Goal: Transaction & Acquisition: Purchase product/service

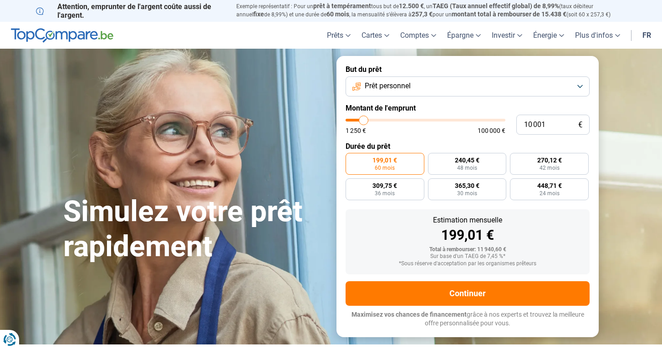
click at [403, 85] on span "Prêt personnel" at bounding box center [388, 86] width 46 height 10
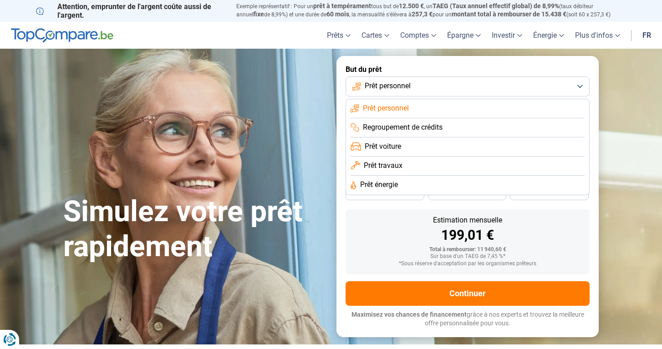
click at [403, 84] on span "Prêt personnel" at bounding box center [388, 86] width 46 height 10
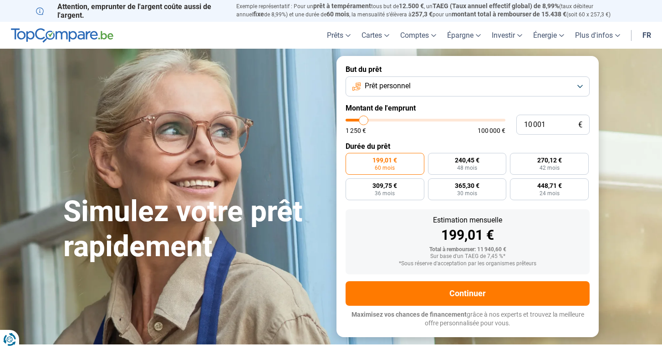
type input "9 500"
type input "9500"
type input "9 750"
type input "9750"
type input "10 750"
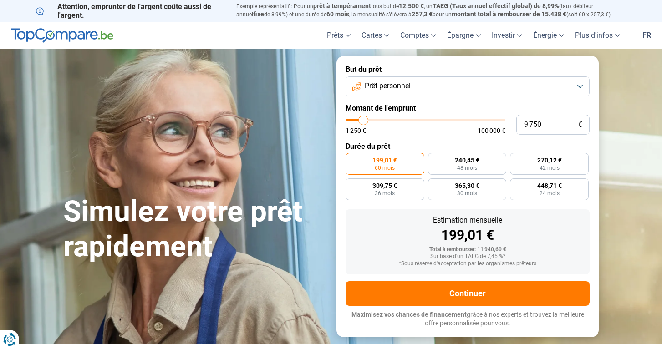
type input "10750"
type input "12 000"
type input "12000"
type input "14 000"
type input "14000"
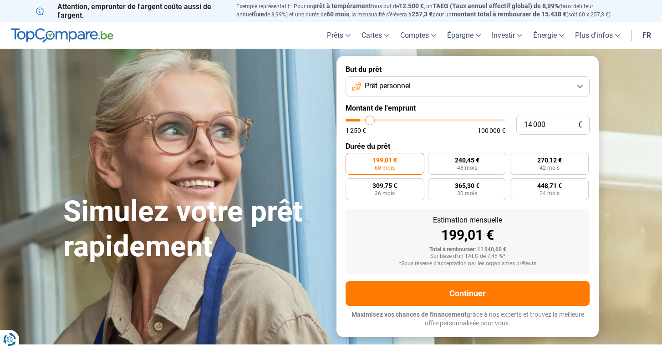
type input "16 250"
type input "16250"
type input "18 250"
type input "18250"
type input "19 750"
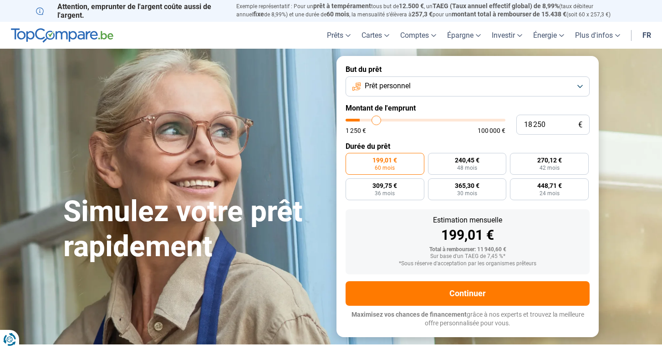
type input "19750"
type input "21 000"
type input "21000"
type input "22 250"
type input "22250"
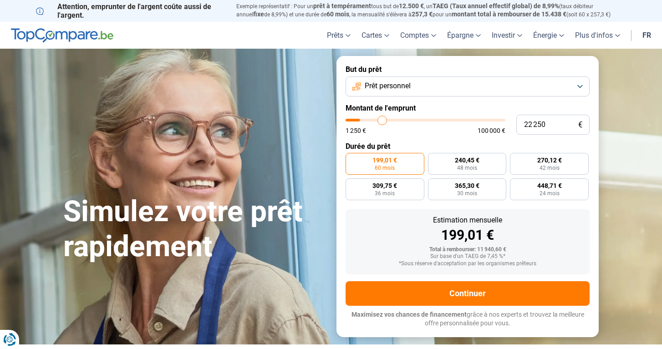
type input "23 500"
type input "23500"
type input "24 500"
type input "24500"
type input "25 750"
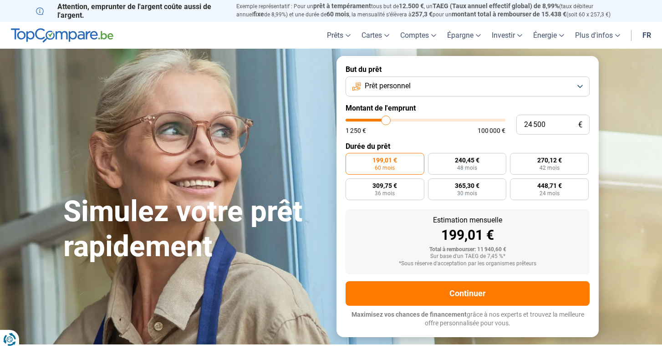
type input "25750"
type input "27 000"
type input "27000"
type input "28 250"
type input "28250"
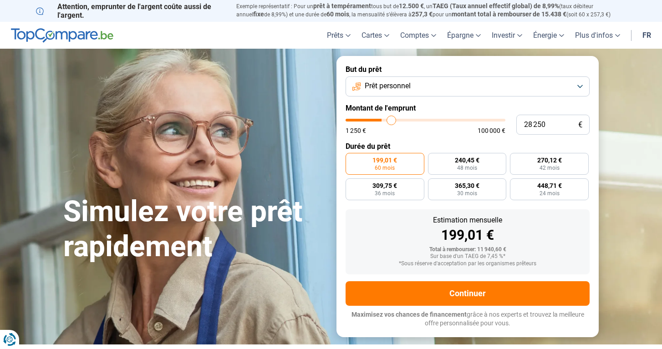
type input "29 000"
type input "29000"
type input "30 000"
type input "30000"
type input "31 250"
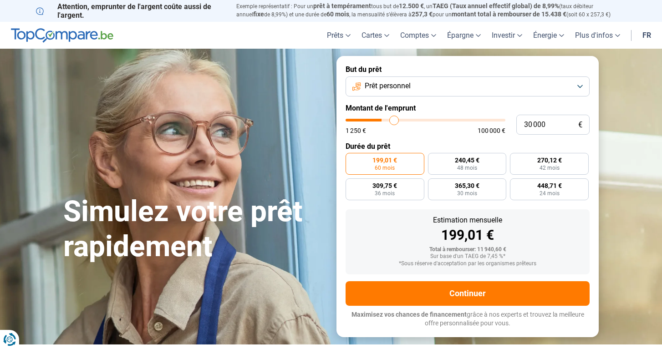
type input "31250"
type input "32 000"
type input "32000"
type input "33 000"
type input "33000"
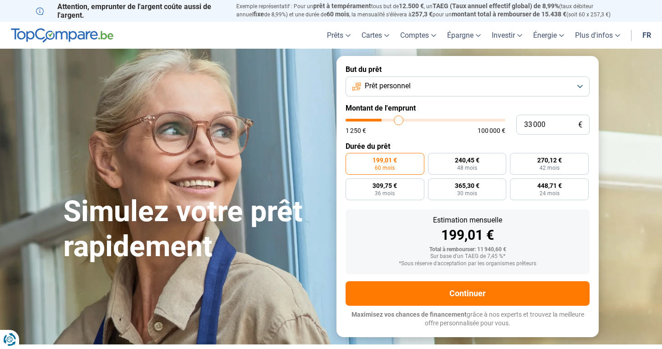
type input "33 500"
type input "33500"
type input "34 250"
type input "34250"
type input "34 750"
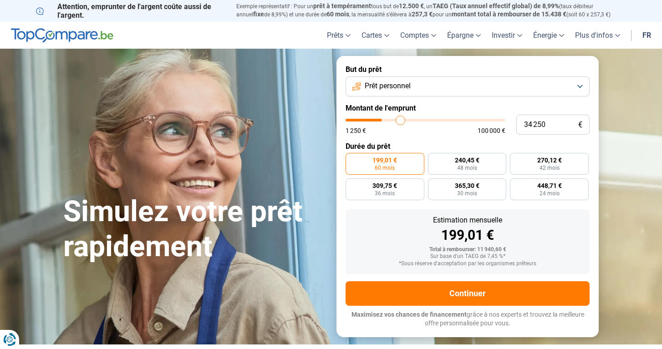
type input "34750"
type input "35 750"
type input "35750"
type input "36 500"
type input "36500"
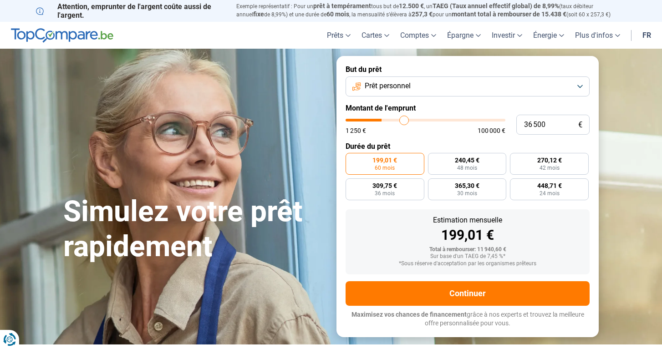
type input "37 500"
type input "37500"
type input "38 000"
type input "38000"
type input "38 750"
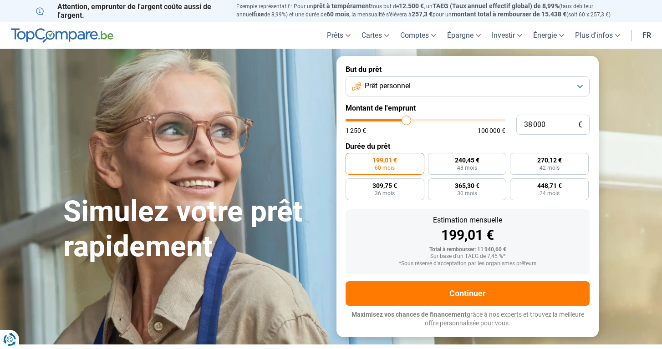
type input "38750"
type input "39 000"
type input "39000"
type input "39 250"
type input "39250"
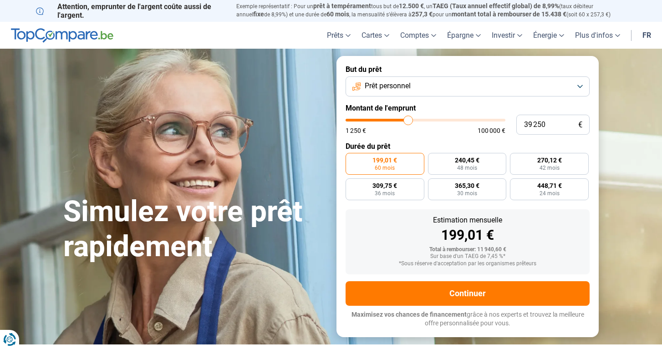
type input "40 000"
type input "40000"
type input "40 250"
type input "40250"
type input "40 750"
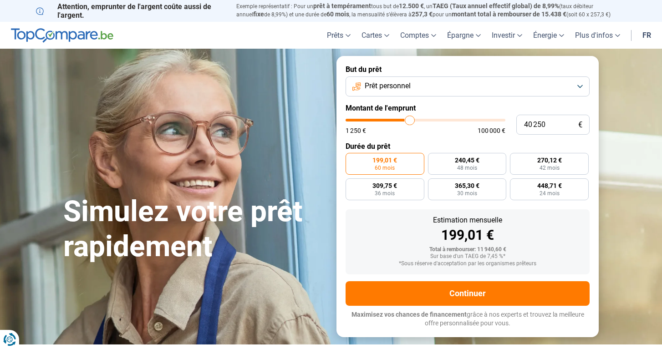
type input "40750"
type input "41 500"
type input "41500"
type input "42 000"
type input "42000"
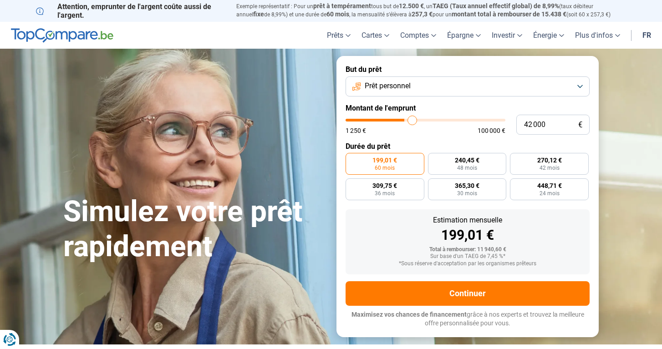
type input "42 750"
type input "42750"
type input "43 500"
type input "43500"
type input "44 500"
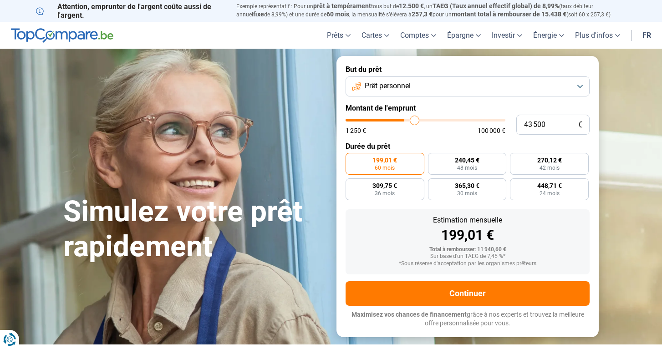
type input "44500"
type input "45 250"
type input "45250"
type input "46 000"
type input "46000"
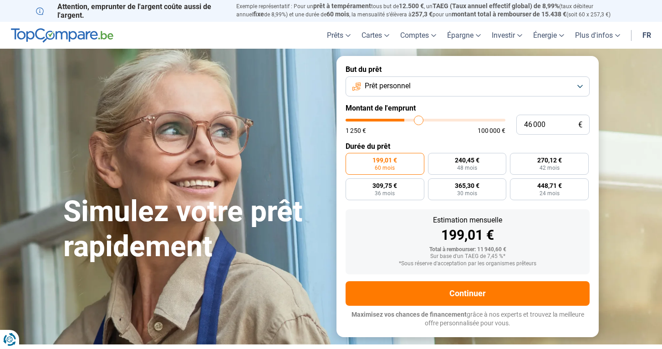
type input "46 500"
type input "46500"
type input "47 250"
type input "47250"
type input "47 500"
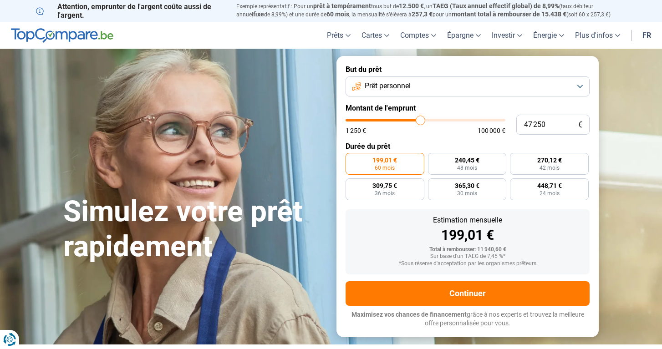
type input "47500"
type input "47 250"
type input "47250"
type input "46 750"
type input "46750"
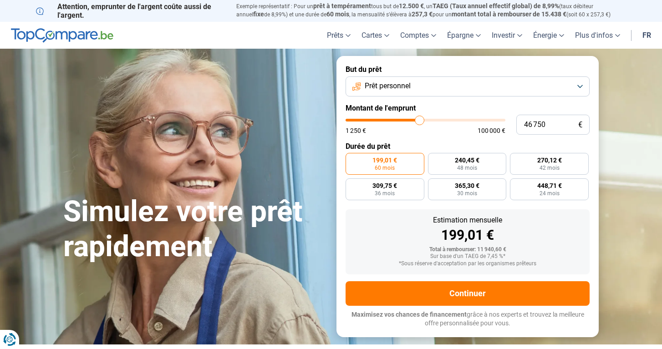
type input "46 250"
type input "46250"
type input "45 750"
type input "45750"
type input "44 750"
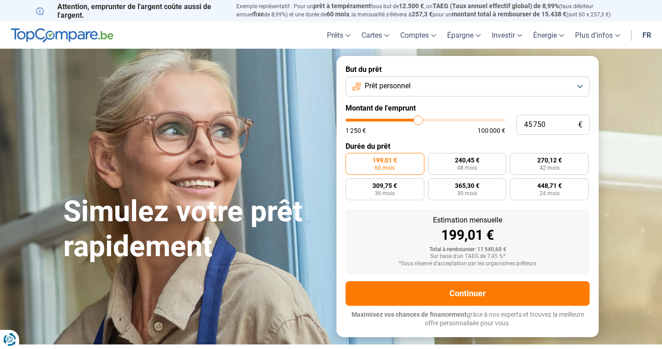
type input "44750"
type input "43 750"
type input "43750"
type input "43 250"
type input "43250"
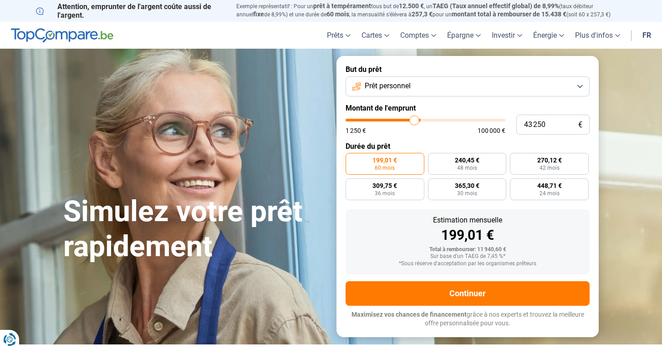
type input "42 750"
type input "42750"
type input "42 250"
type input "42250"
type input "42 000"
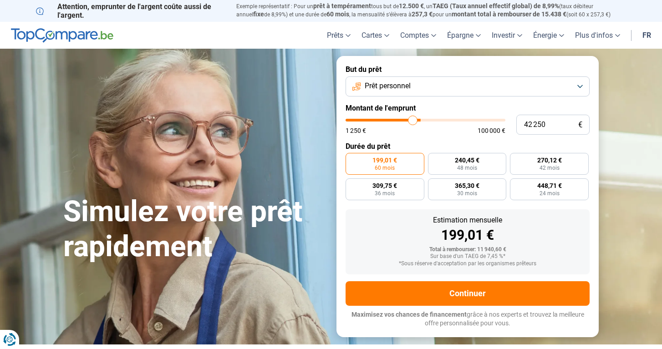
type input "42000"
type input "41 750"
type input "41750"
type input "41 500"
type input "41500"
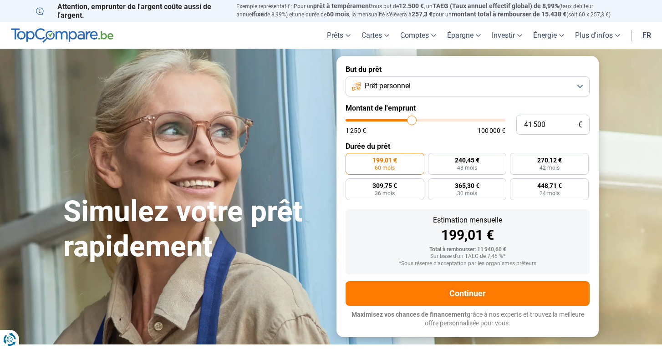
type input "41 250"
type input "41250"
type input "40 500"
type input "40500"
type input "40 000"
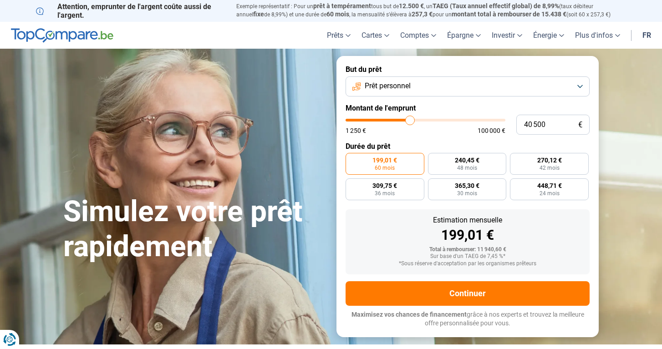
type input "40000"
type input "39 750"
type input "39750"
type input "39 250"
type input "39250"
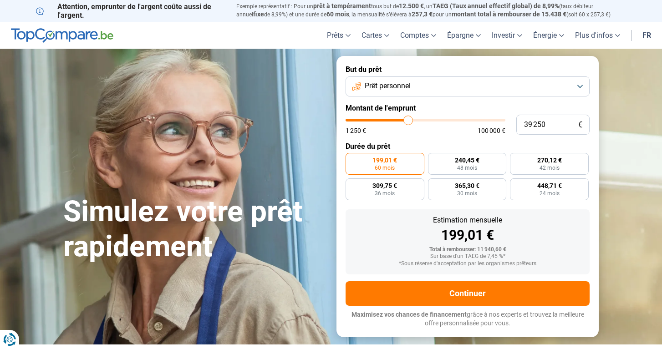
type input "39 000"
type input "39000"
type input "38 750"
type input "38750"
type input "38 250"
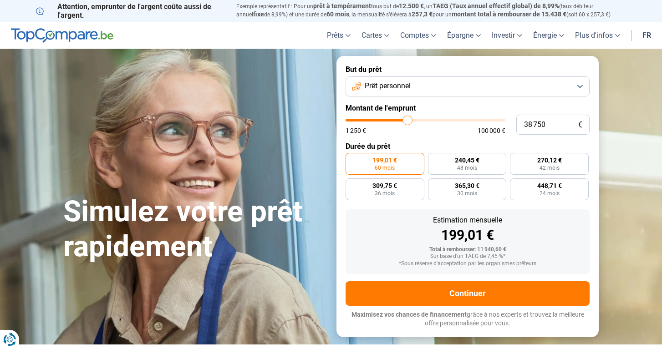
type input "38250"
type input "37 500"
type input "37500"
type input "37 250"
type input "37250"
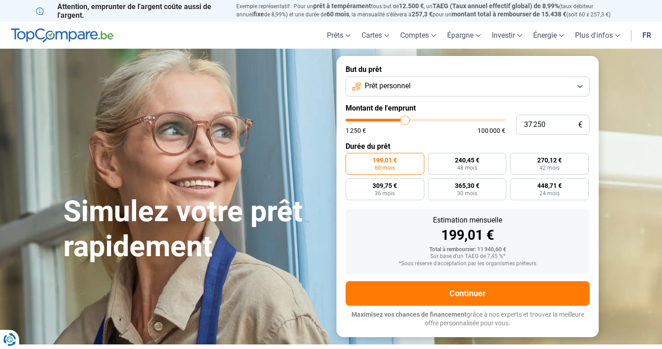
type input "37 000"
type input "37000"
type input "37 250"
type input "37250"
type input "37 500"
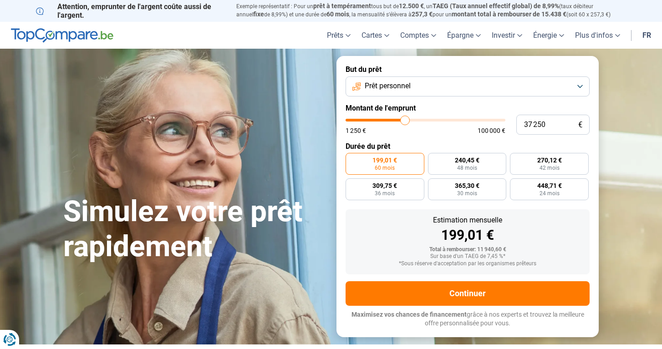
type input "37500"
type input "38 000"
type input "38000"
type input "38 250"
type input "38250"
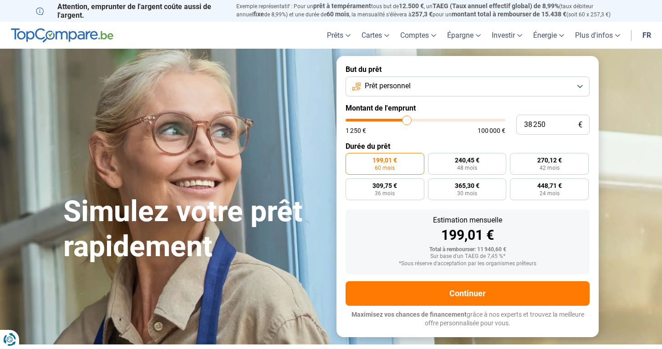
type input "38 500"
type input "38500"
type input "38 750"
type input "38750"
type input "39 000"
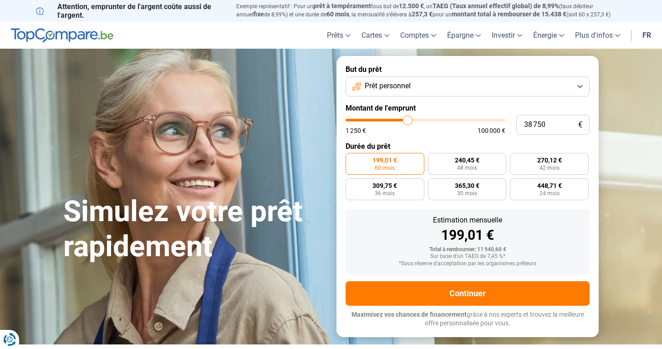
type input "39000"
type input "39 250"
type input "39250"
type input "39 750"
type input "39750"
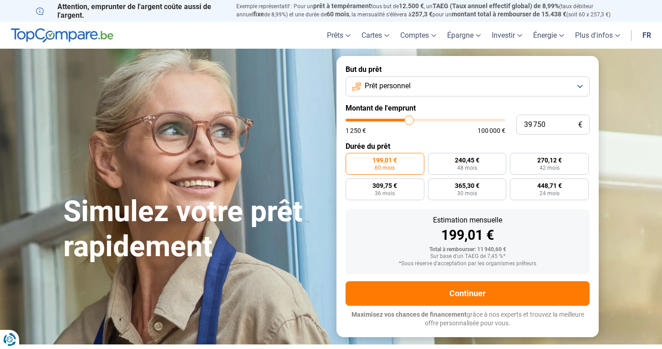
type input "40 000"
type input "40000"
type input "40 250"
type input "40250"
type input "40 000"
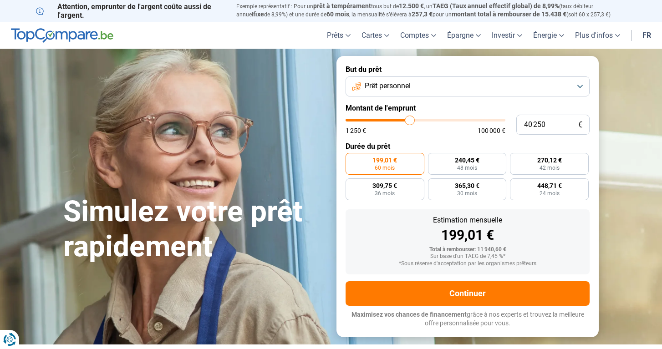
type input "40000"
type input "39 750"
type input "39750"
type input "40 000"
drag, startPoint x: 363, startPoint y: 121, endPoint x: 409, endPoint y: 130, distance: 46.8
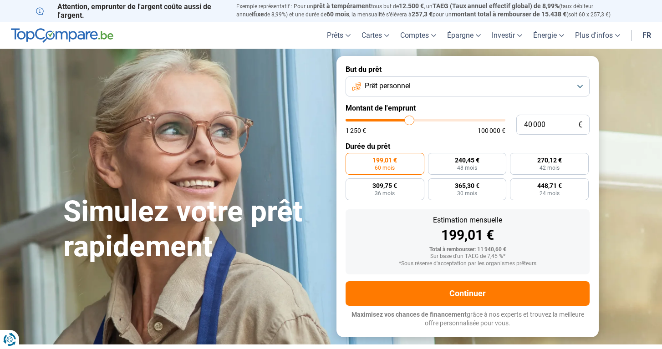
type input "40000"
click at [409, 130] on div "1 250 € 100 000 €" at bounding box center [426, 126] width 160 height 15
radio input "false"
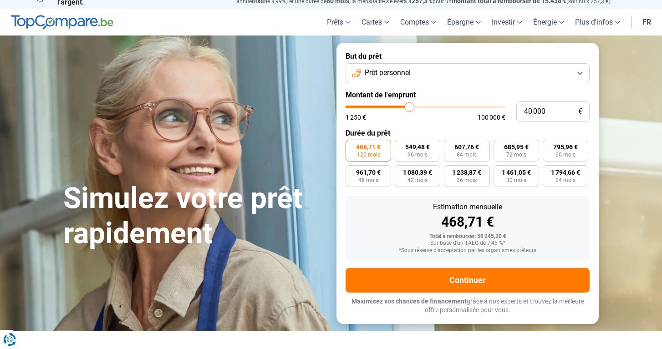
scroll to position [16, 0]
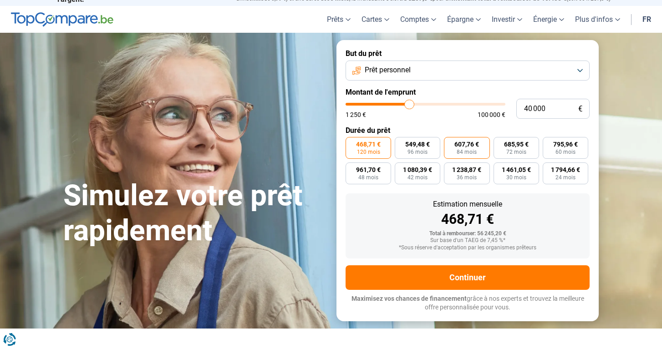
click at [468, 150] on span "84 mois" at bounding box center [467, 151] width 20 height 5
click at [450, 143] on input "607,76 € 84 mois" at bounding box center [447, 140] width 6 height 6
radio input "true"
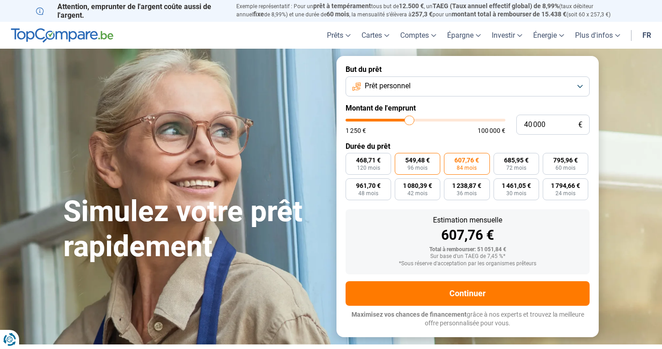
click at [425, 165] on span "96 mois" at bounding box center [418, 167] width 20 height 5
click at [401, 159] on input "549,48 € 96 mois" at bounding box center [398, 156] width 6 height 6
radio input "true"
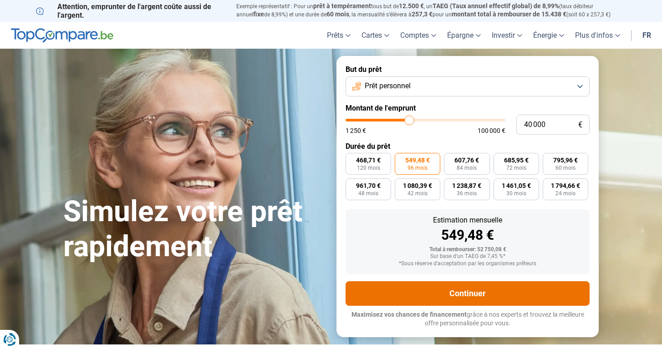
click at [439, 291] on button "Continuer" at bounding box center [468, 293] width 244 height 25
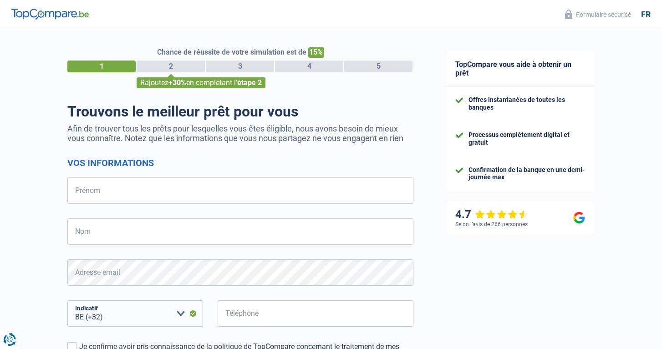
select select "32"
type input "jihane"
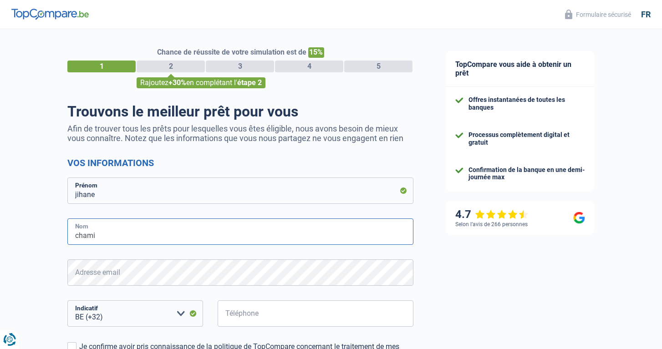
type input "chami"
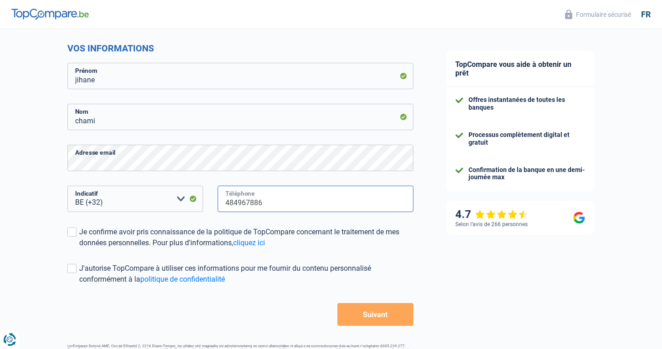
scroll to position [128, 0]
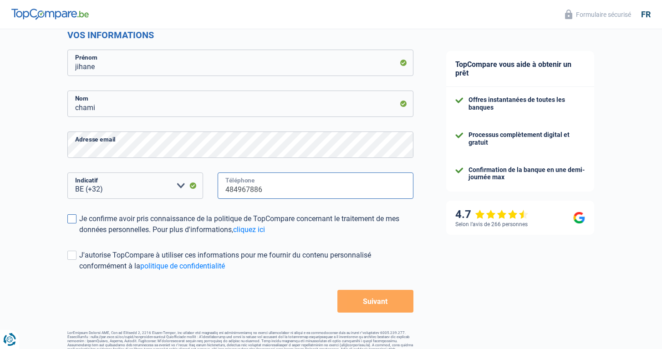
type input "484967886"
click at [72, 217] on span at bounding box center [71, 219] width 9 height 9
click at [79, 235] on input "Je confirme avoir pris connaissance de la politique de TopCompare concernant le…" at bounding box center [79, 235] width 0 height 0
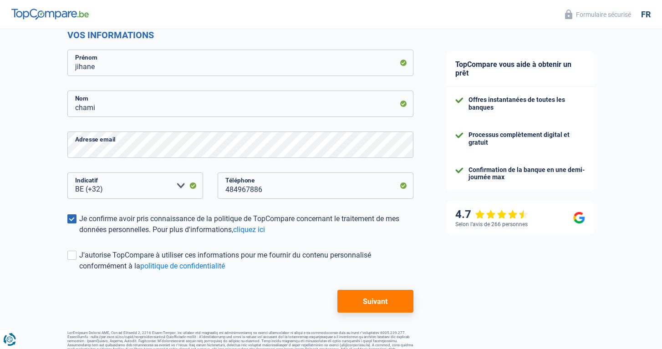
click at [355, 297] on button "Suivant" at bounding box center [375, 301] width 76 height 23
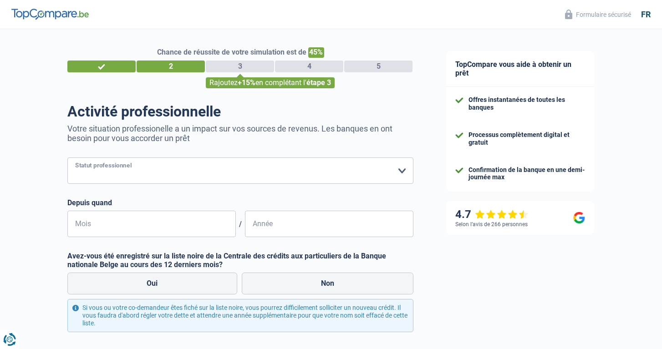
select select "privateEmployee"
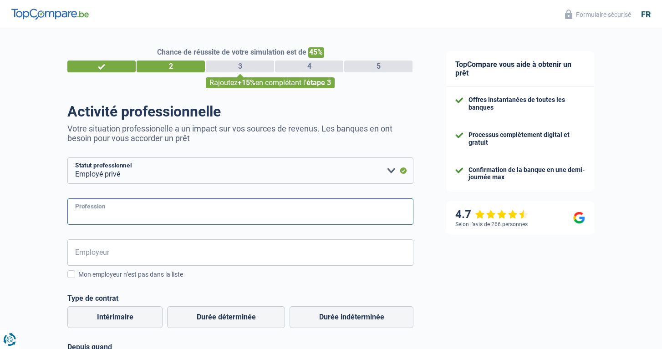
click at [145, 212] on input "Profession" at bounding box center [240, 212] width 346 height 26
type input "Architecte d'interieur"
click at [121, 249] on input "Employeur" at bounding box center [240, 253] width 346 height 26
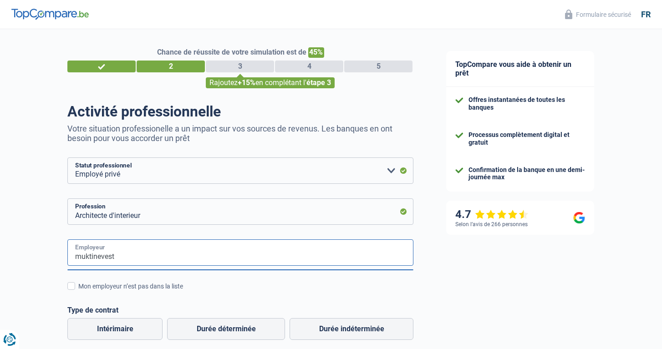
click at [89, 257] on input "muktinevest" at bounding box center [240, 253] width 346 height 26
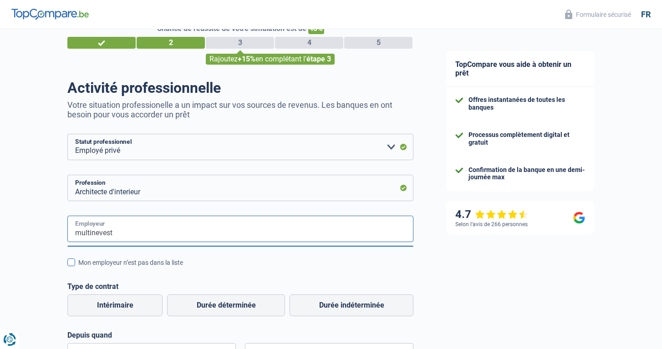
scroll to position [26, 0]
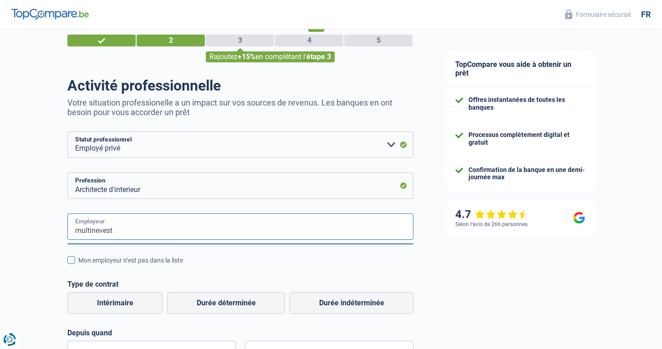
type input "multinevest"
click at [73, 262] on span at bounding box center [71, 260] width 8 height 8
click at [78, 266] on input "Mon employeur n’est pas dans la liste" at bounding box center [78, 266] width 0 height 0
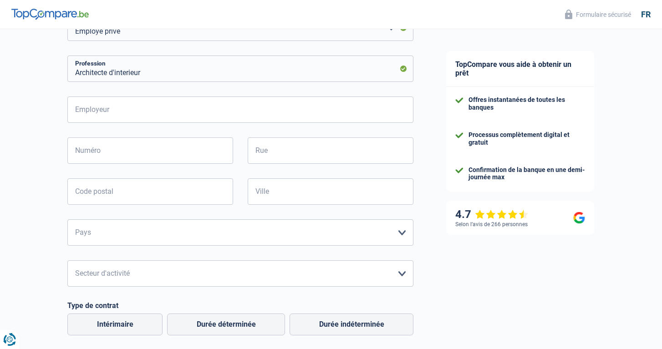
scroll to position [140, 0]
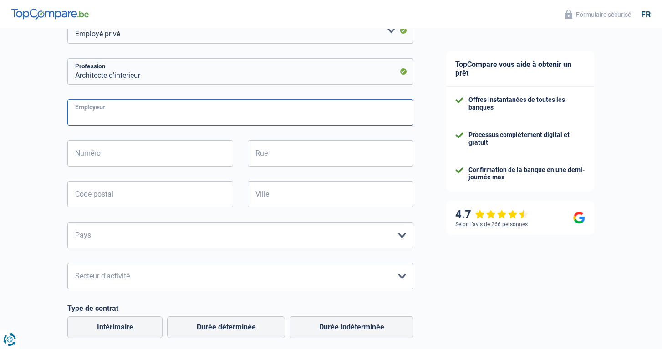
click at [137, 116] on input "Employeur" at bounding box center [240, 112] width 346 height 26
type input "multinvest"
type input "48"
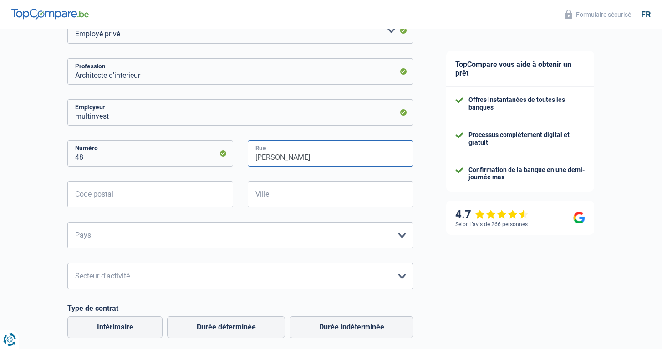
type input "[PERSON_NAME]"
type input "1080"
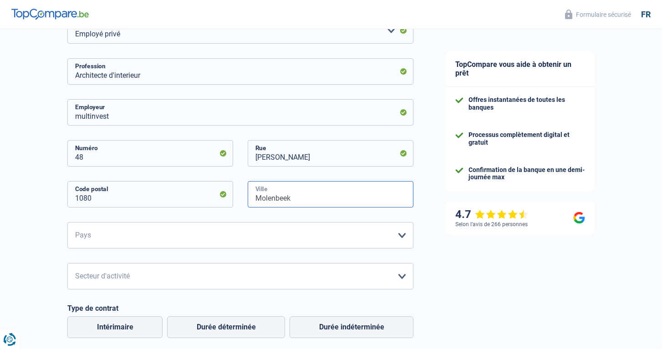
type input "Molenbeek"
select select "BE"
select select "smallCompanies"
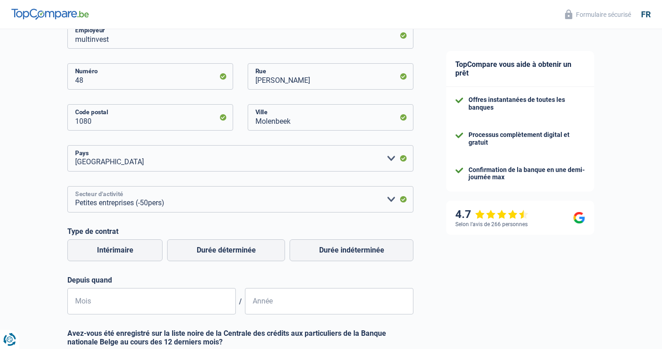
scroll to position [219, 0]
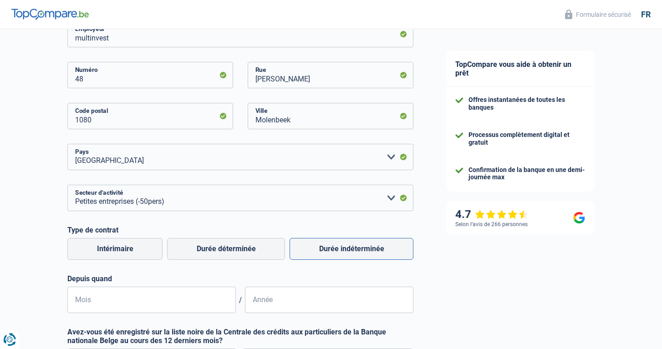
click at [337, 249] on label "Durée indéterminée" at bounding box center [352, 249] width 124 height 22
click at [337, 249] on input "Durée indéterminée" at bounding box center [352, 249] width 124 height 22
radio input "true"
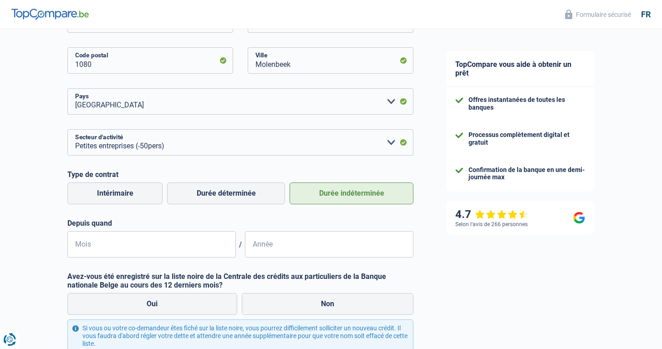
scroll to position [286, 0]
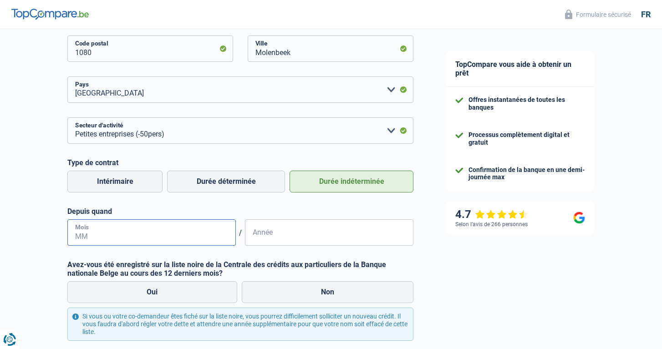
click at [162, 231] on input "Mois" at bounding box center [151, 233] width 169 height 26
type input "04"
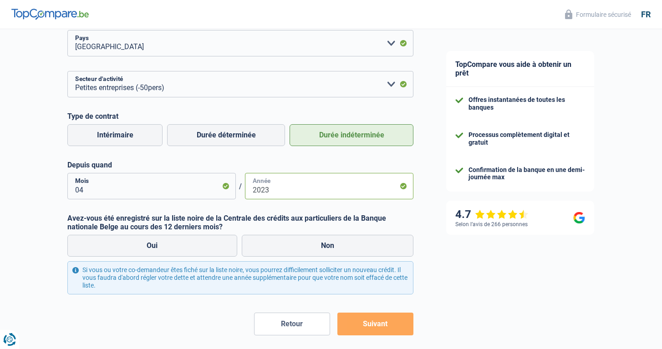
scroll to position [360, 0]
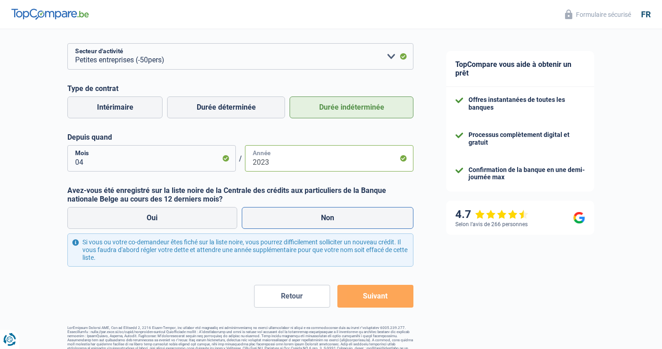
type input "2023"
click at [279, 217] on label "Non" at bounding box center [328, 218] width 172 height 22
click at [279, 217] on input "Non" at bounding box center [328, 218] width 172 height 22
radio input "true"
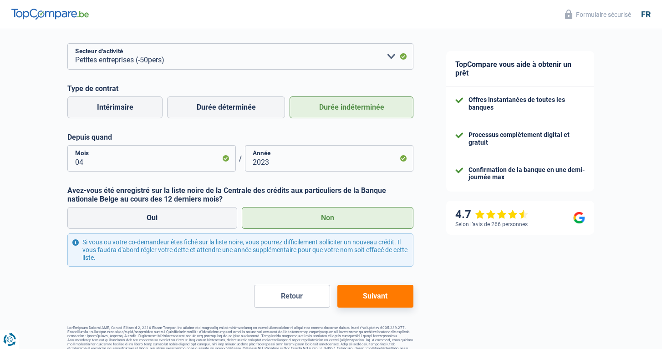
click at [373, 296] on button "Suivant" at bounding box center [375, 296] width 76 height 23
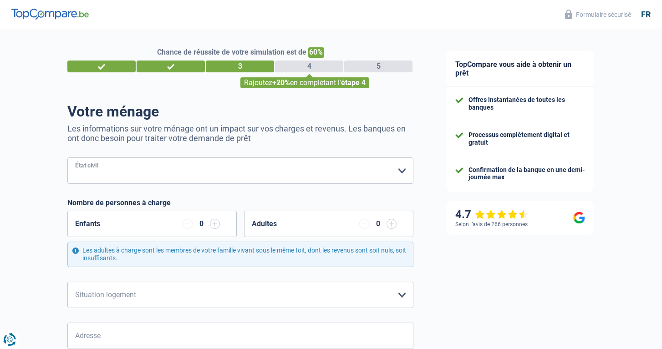
select select "single"
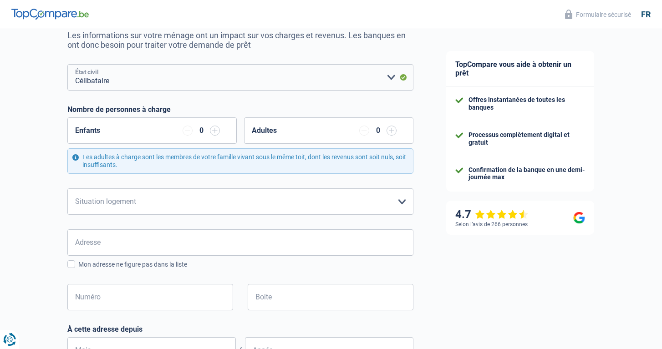
scroll to position [96, 0]
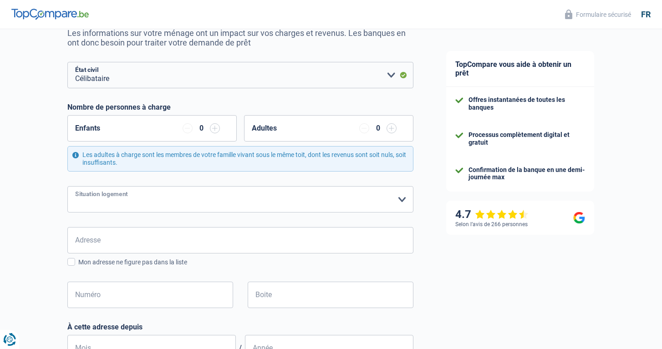
select select "liveWithParents"
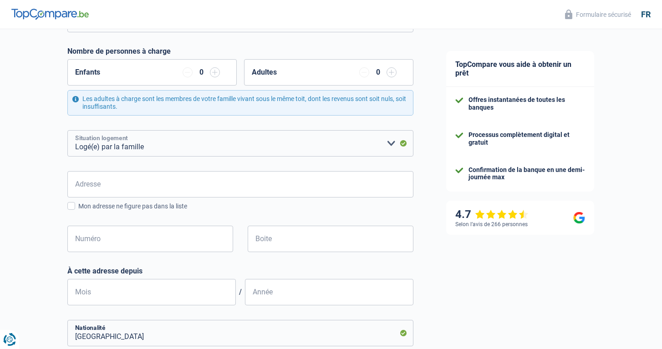
scroll to position [152, 0]
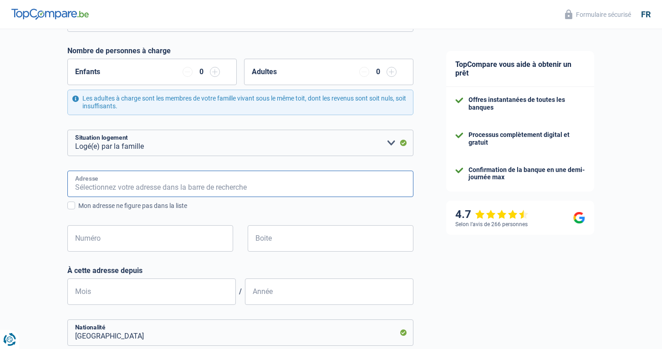
click at [174, 183] on input "Adresse" at bounding box center [240, 184] width 346 height 26
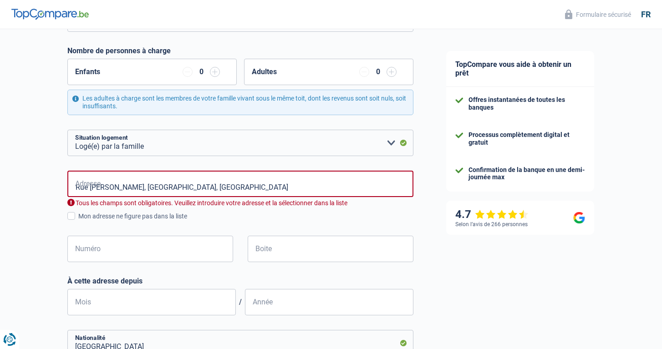
type input "[STREET_ADDRESS][PERSON_NAME]"
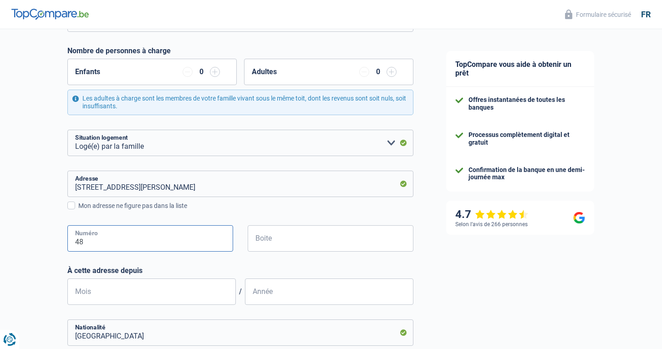
type input "48"
type input "01"
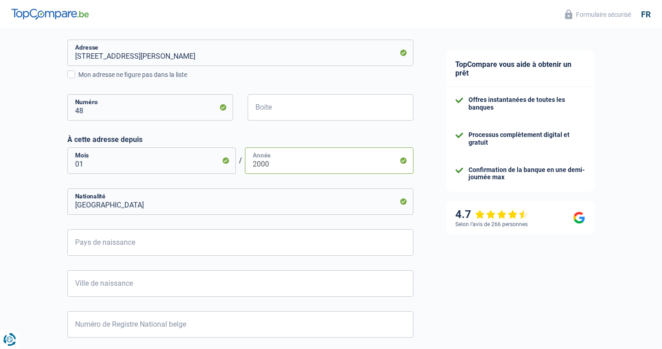
scroll to position [287, 0]
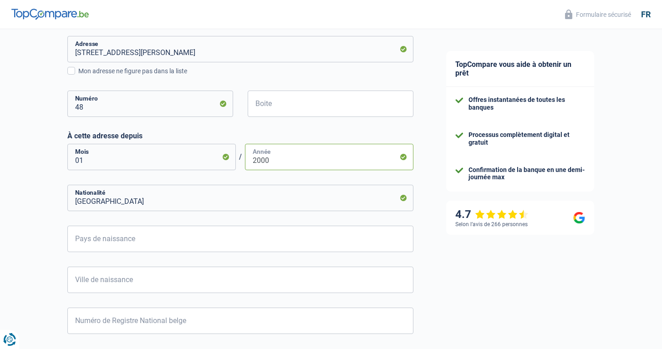
type input "2000"
type input "b"
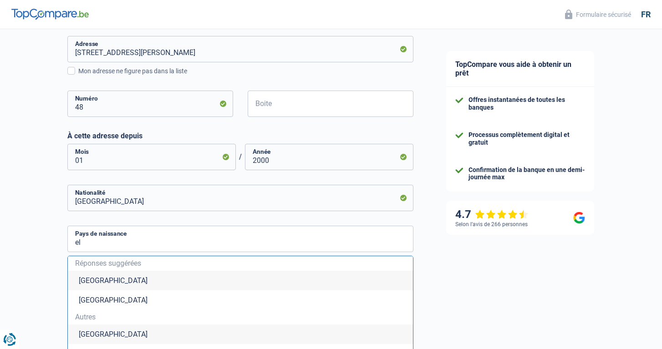
click at [111, 275] on li "[GEOGRAPHIC_DATA]" at bounding box center [240, 281] width 345 height 20
type input "[GEOGRAPHIC_DATA]"
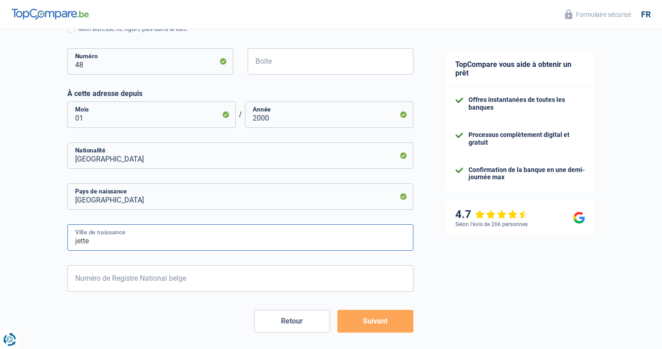
scroll to position [345, 0]
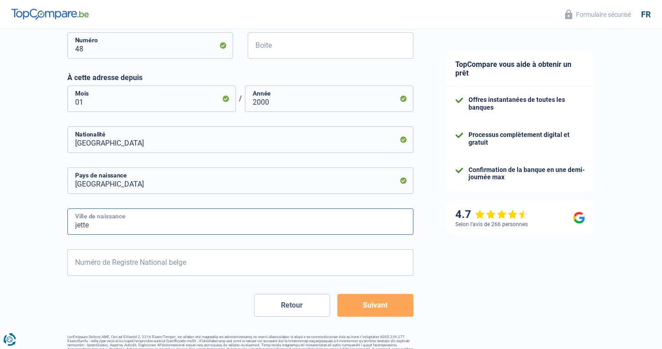
type input "jette"
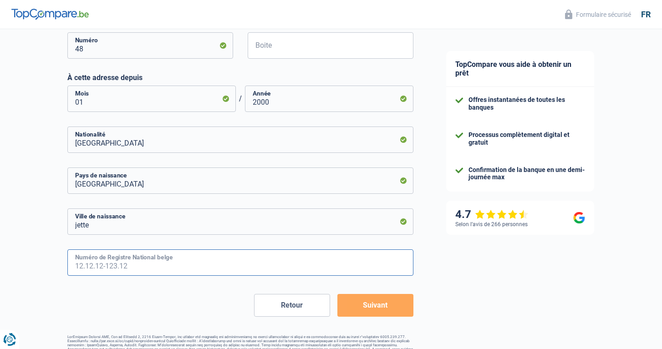
click at [112, 260] on input "Numéro de Registre National belge" at bounding box center [240, 263] width 346 height 26
type input "97.05.15-404.54"
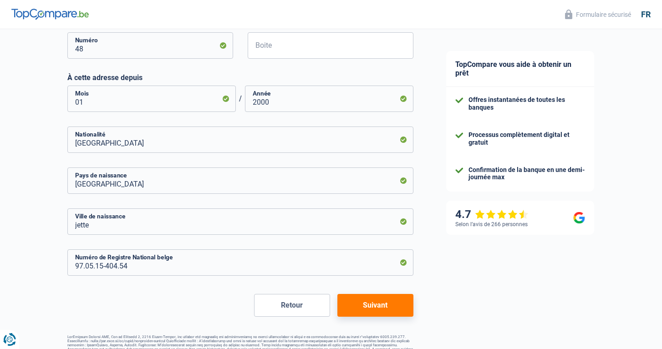
click at [366, 306] on button "Suivant" at bounding box center [375, 305] width 76 height 23
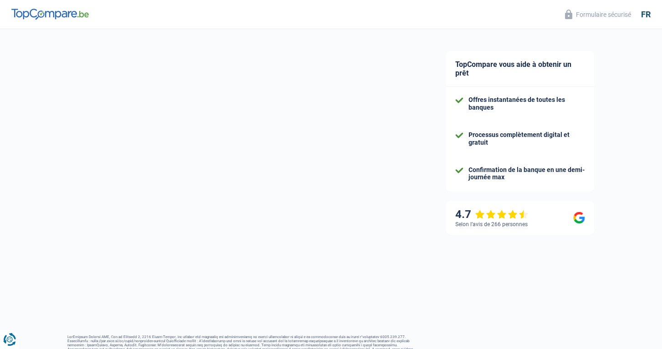
scroll to position [48, 0]
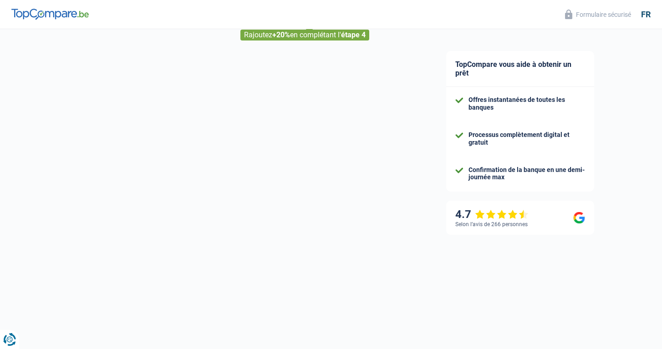
select select "netSalary"
select select "mealVouchers"
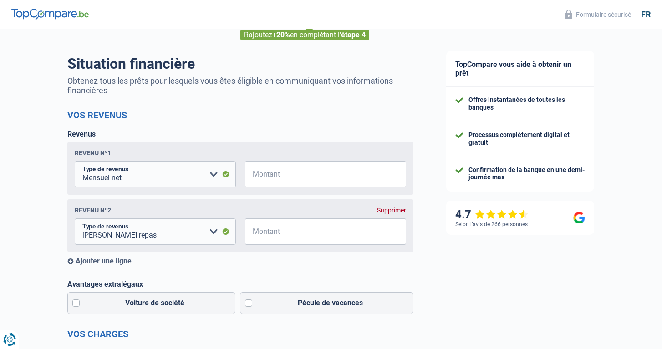
scroll to position [0, 0]
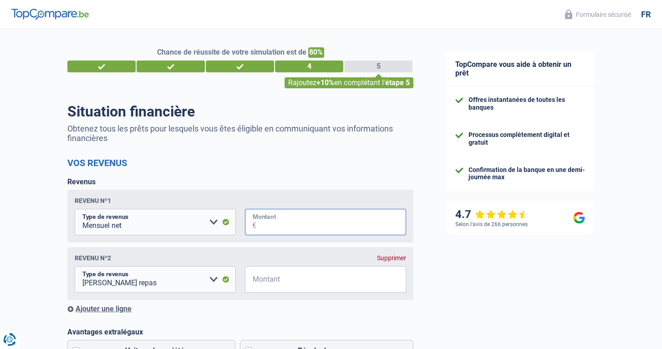
click at [287, 225] on input "Montant" at bounding box center [331, 222] width 150 height 26
type input "2.900"
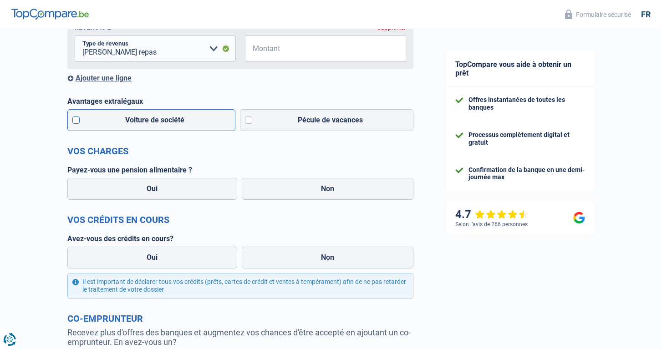
scroll to position [232, 0]
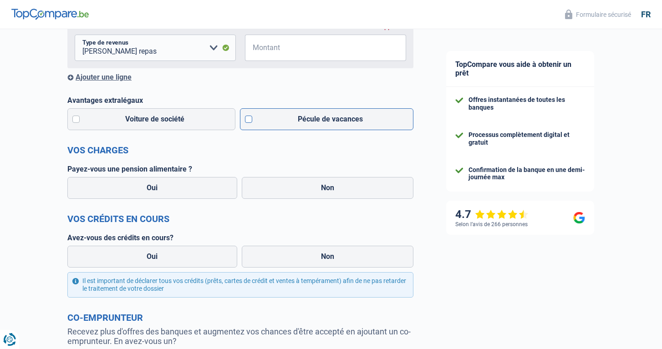
click at [285, 116] on label "Pécule de vacances" at bounding box center [327, 119] width 174 height 22
click at [285, 116] on input "Pécule de vacances" at bounding box center [327, 119] width 174 height 22
checkbox input "true"
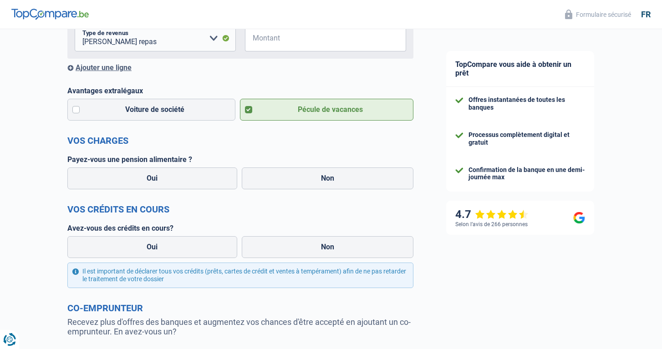
scroll to position [244, 0]
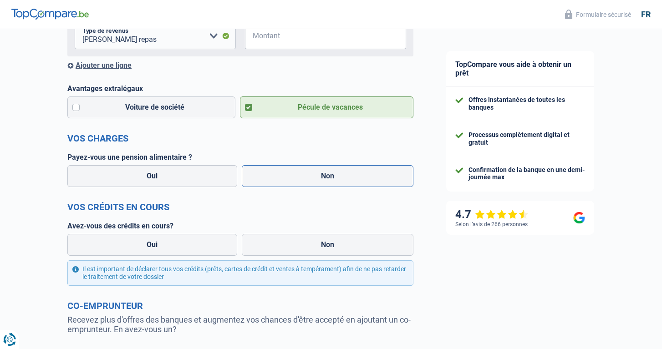
click at [296, 177] on label "Non" at bounding box center [328, 176] width 172 height 22
click at [296, 177] on input "Non" at bounding box center [328, 176] width 172 height 22
radio input "true"
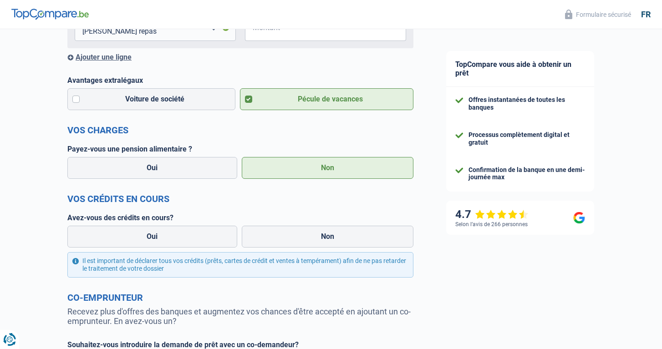
scroll to position [288, 0]
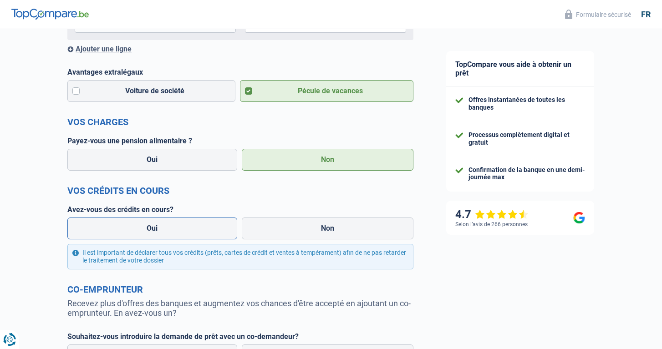
click at [193, 232] on label "Oui" at bounding box center [152, 229] width 170 height 22
click at [193, 232] on input "Oui" at bounding box center [152, 229] width 170 height 22
radio input "true"
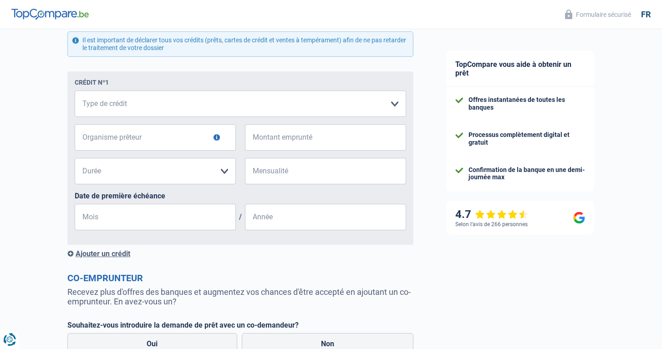
scroll to position [499, 0]
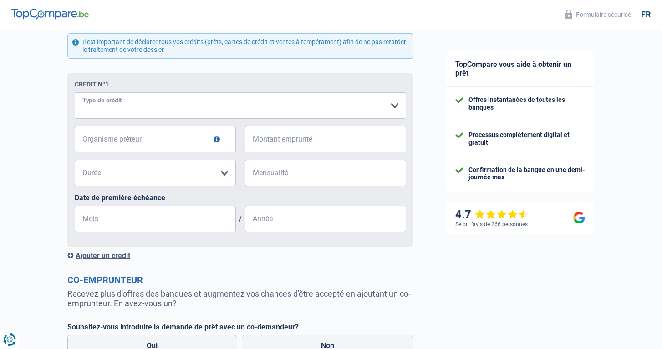
select select "mortgage"
type input "BNP"
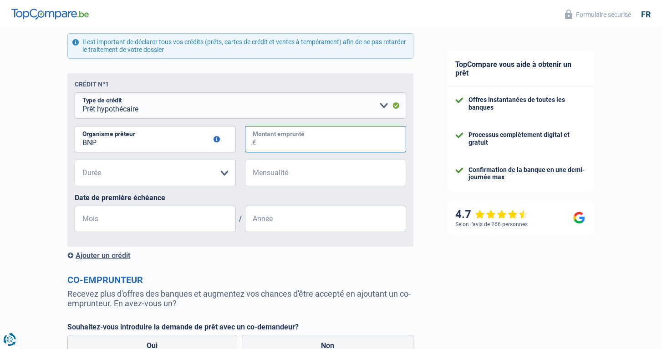
click at [303, 136] on input "Montant emprunté" at bounding box center [331, 139] width 150 height 26
type input "157.000"
select select "300"
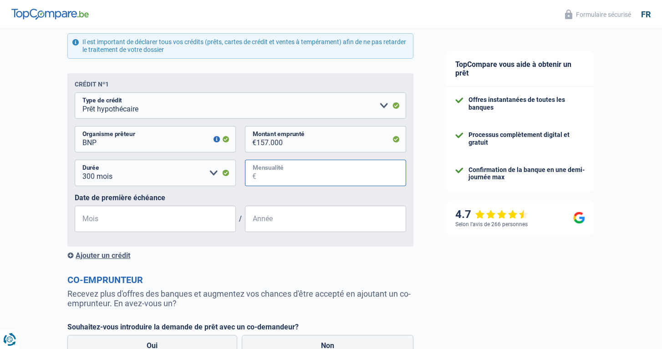
click at [270, 171] on input "Mensualité" at bounding box center [331, 173] width 150 height 26
type input "860"
click at [89, 221] on input "08" at bounding box center [155, 219] width 161 height 26
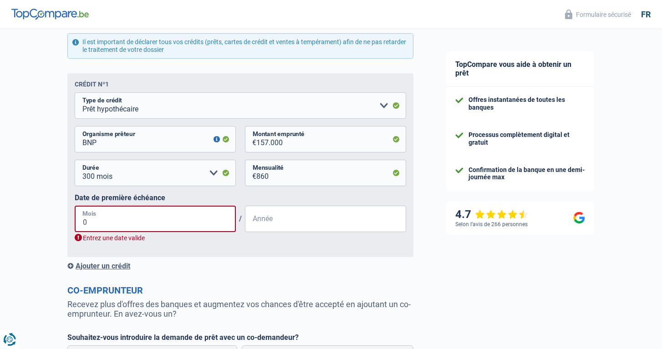
type input "01"
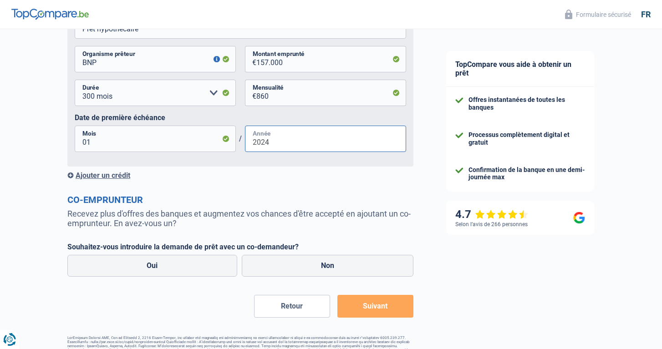
scroll to position [596, 0]
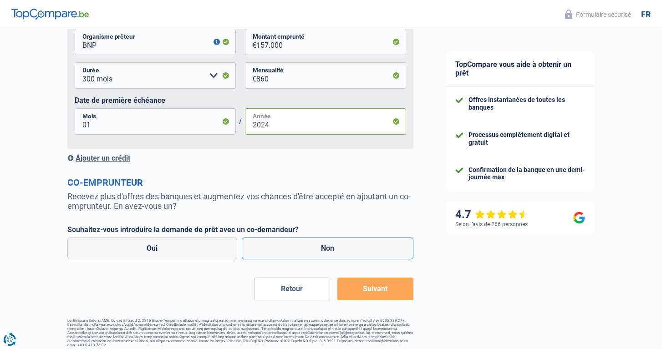
type input "2024"
click at [372, 243] on label "Non" at bounding box center [328, 249] width 172 height 22
click at [372, 243] on input "Non" at bounding box center [328, 249] width 172 height 22
radio input "true"
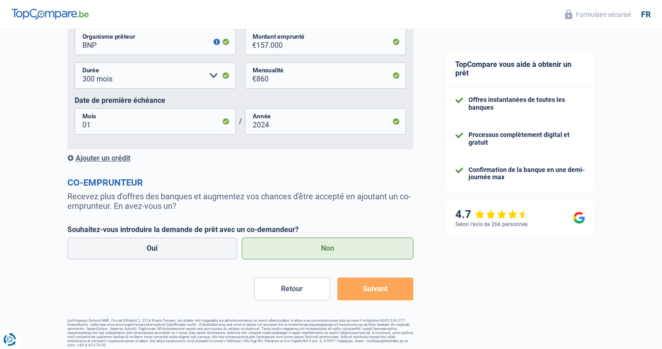
click at [100, 155] on div "Ajouter un crédit" at bounding box center [240, 158] width 346 height 9
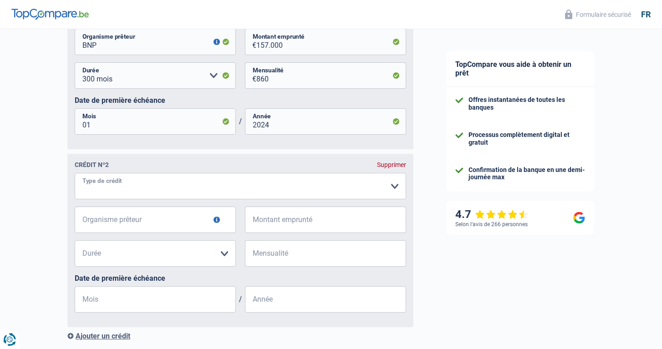
select select "mortgage"
type input "Kreafin"
click at [271, 218] on input "Montant emprunté" at bounding box center [331, 220] width 150 height 26
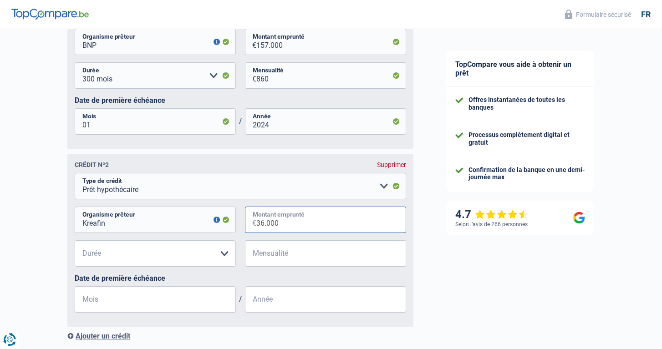
type input "360.000"
select select "360"
click at [295, 251] on input "Mensualité" at bounding box center [331, 253] width 150 height 26
type input "2.000"
type input "10"
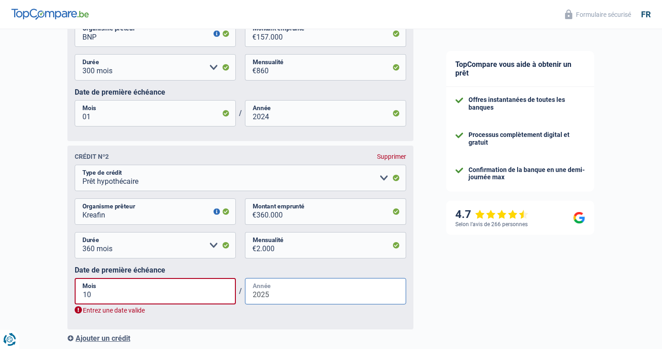
scroll to position [617, 0]
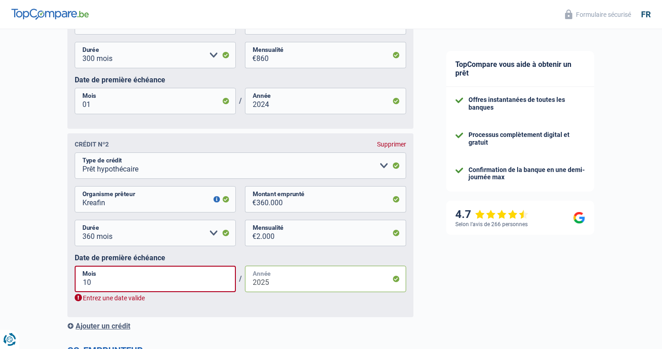
type input "2025"
click at [107, 288] on input "10" at bounding box center [155, 279] width 161 height 26
click at [102, 285] on input "10" at bounding box center [155, 279] width 161 height 26
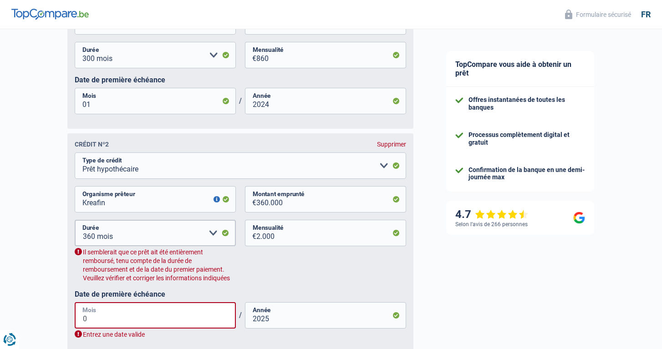
type input "09"
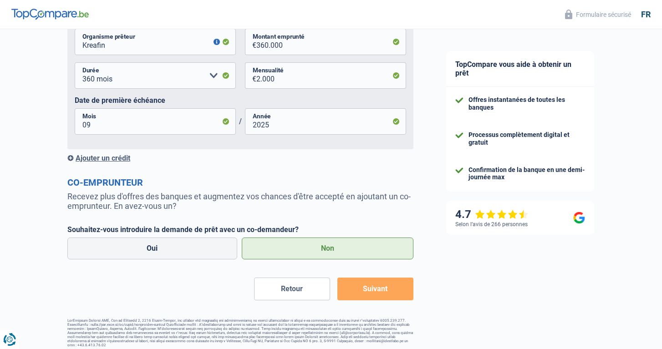
click at [380, 293] on button "Suivant" at bounding box center [375, 289] width 76 height 23
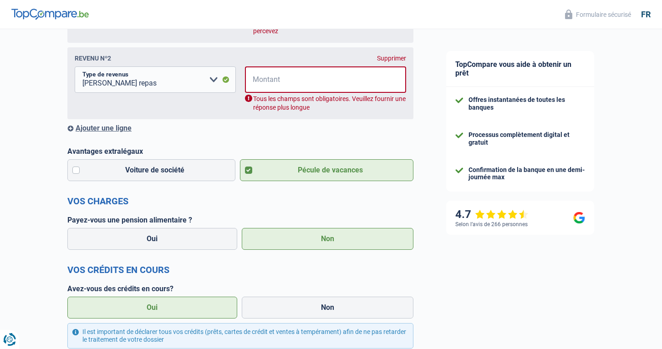
scroll to position [146, 0]
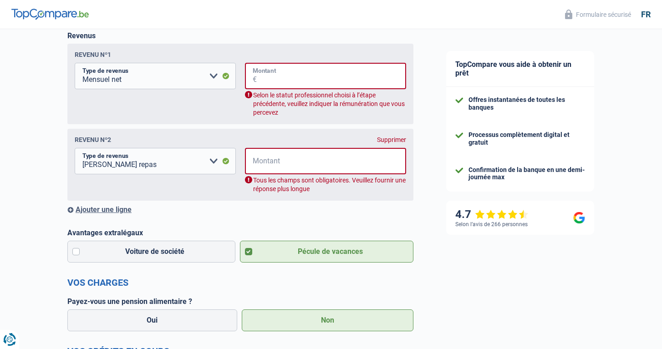
click at [323, 81] on input "Montant" at bounding box center [331, 76] width 149 height 26
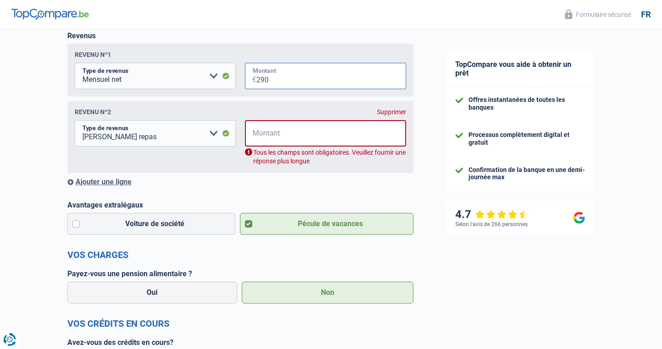
type input "2.900"
select select "rentalIncome"
click at [275, 134] on input "Montant" at bounding box center [331, 133] width 149 height 26
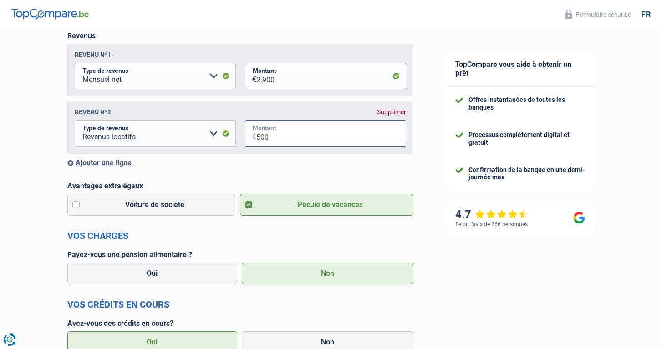
type input "5.000"
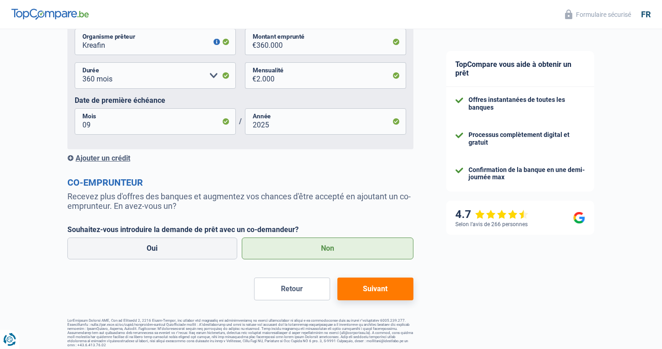
click at [368, 278] on button "Suivant" at bounding box center [375, 289] width 76 height 23
select select "120"
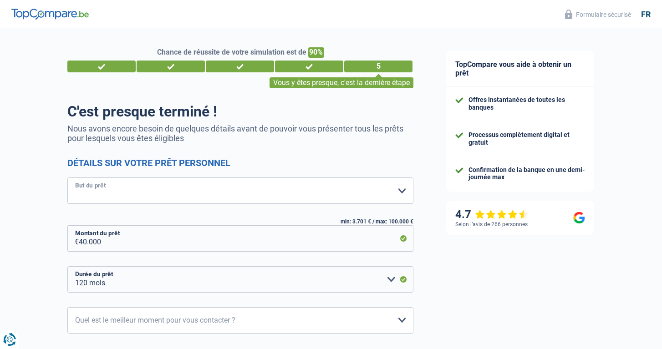
select select "household"
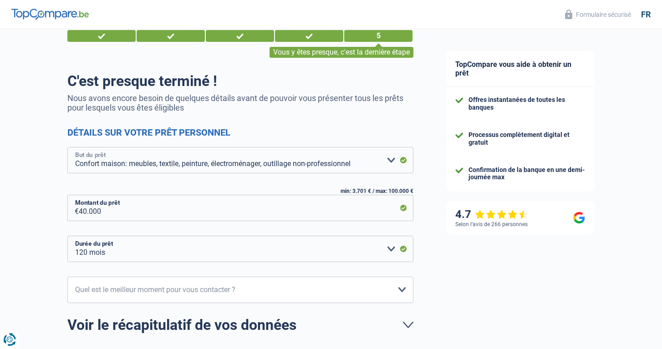
scroll to position [33, 0]
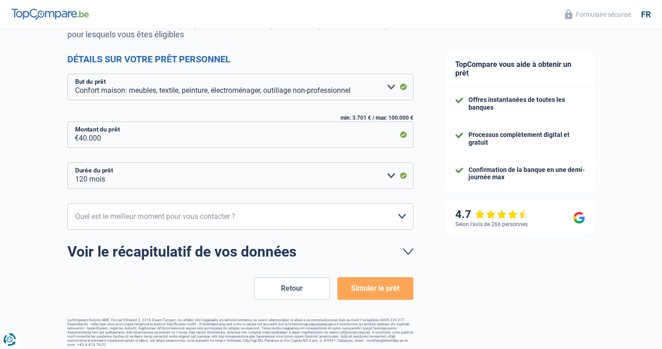
click at [365, 286] on button "Simuler le prêt" at bounding box center [375, 288] width 76 height 23
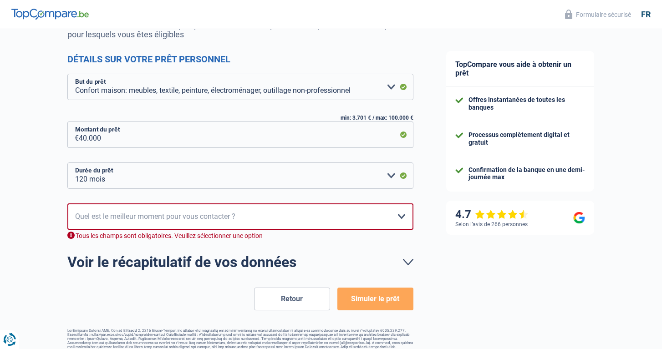
scroll to position [114, 0]
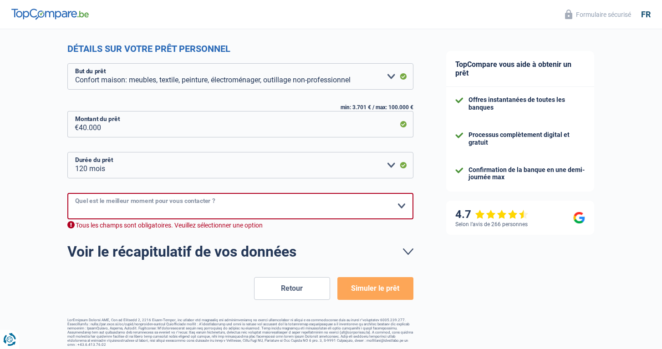
select select "10-12"
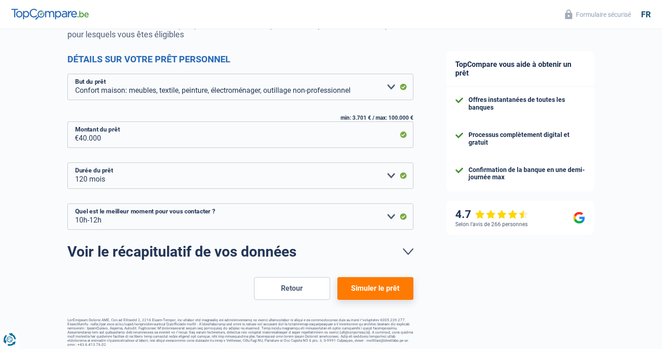
click at [393, 291] on button "Simuler le prêt" at bounding box center [375, 288] width 76 height 23
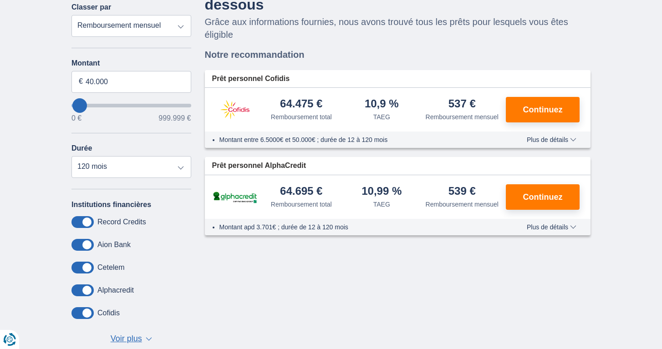
scroll to position [94, 0]
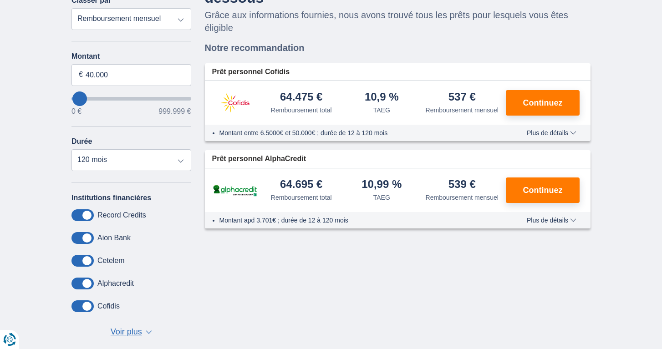
click at [542, 224] on span "Plus de détails" at bounding box center [552, 220] width 50 height 6
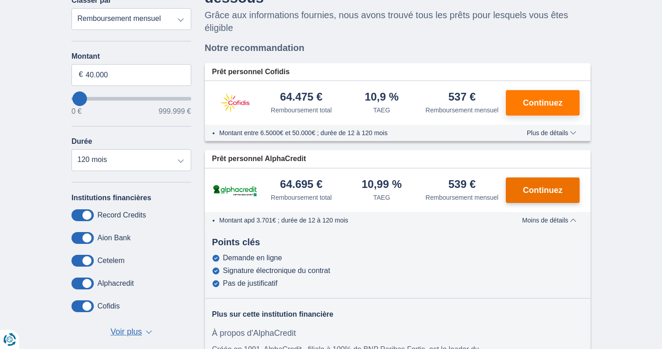
click at [532, 203] on button "Continuez" at bounding box center [543, 191] width 74 height 26
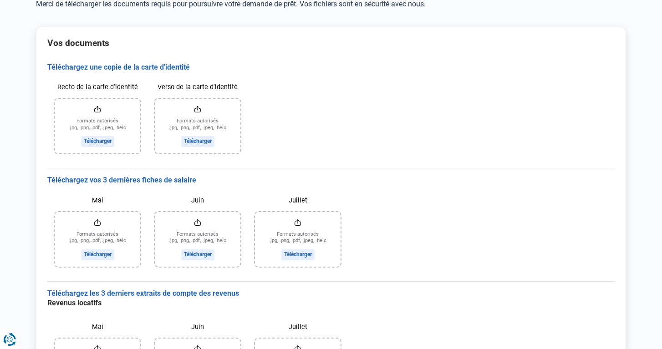
scroll to position [-7, 0]
